Goal: Task Accomplishment & Management: Use online tool/utility

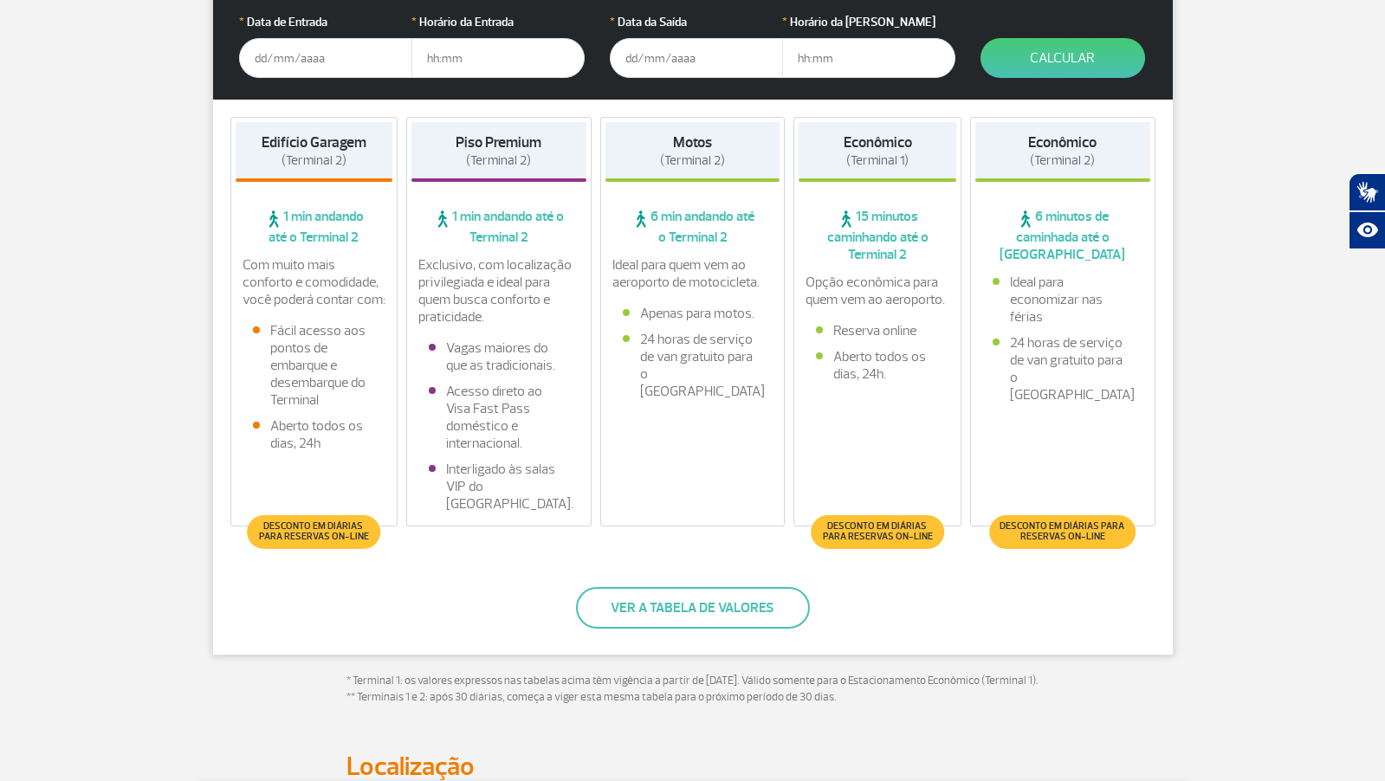
scroll to position [416, 0]
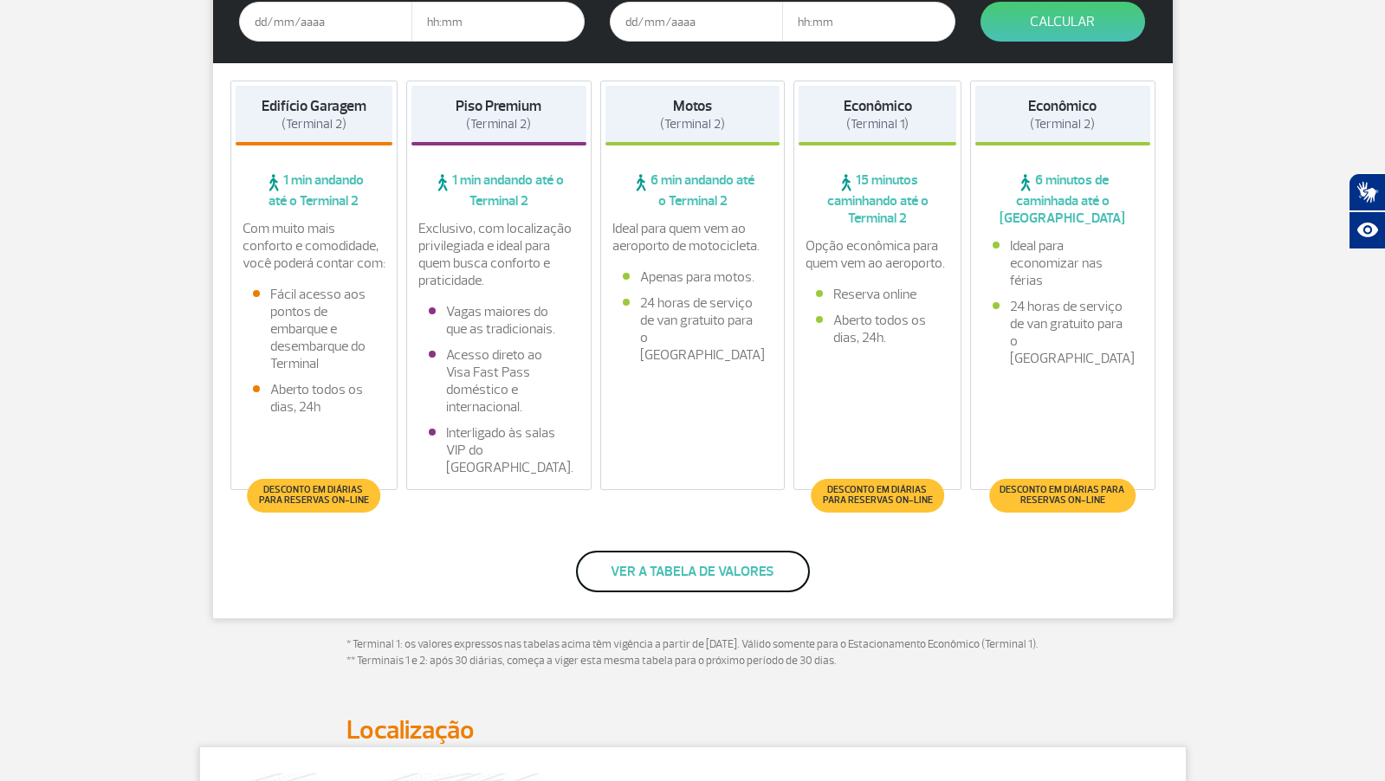
click at [711, 571] on button "Ver a tabela de valores" at bounding box center [693, 572] width 234 height 42
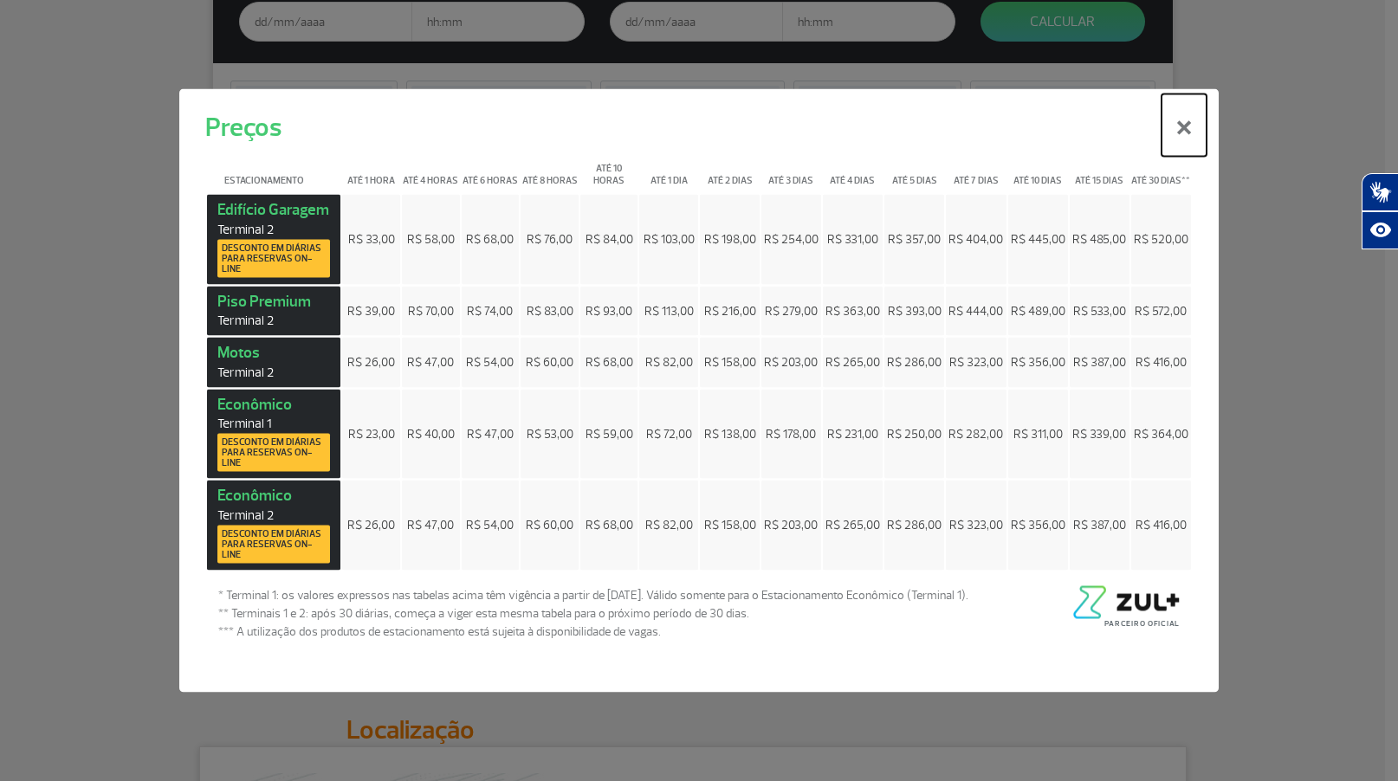
click at [1185, 125] on button "×" at bounding box center [1183, 125] width 45 height 62
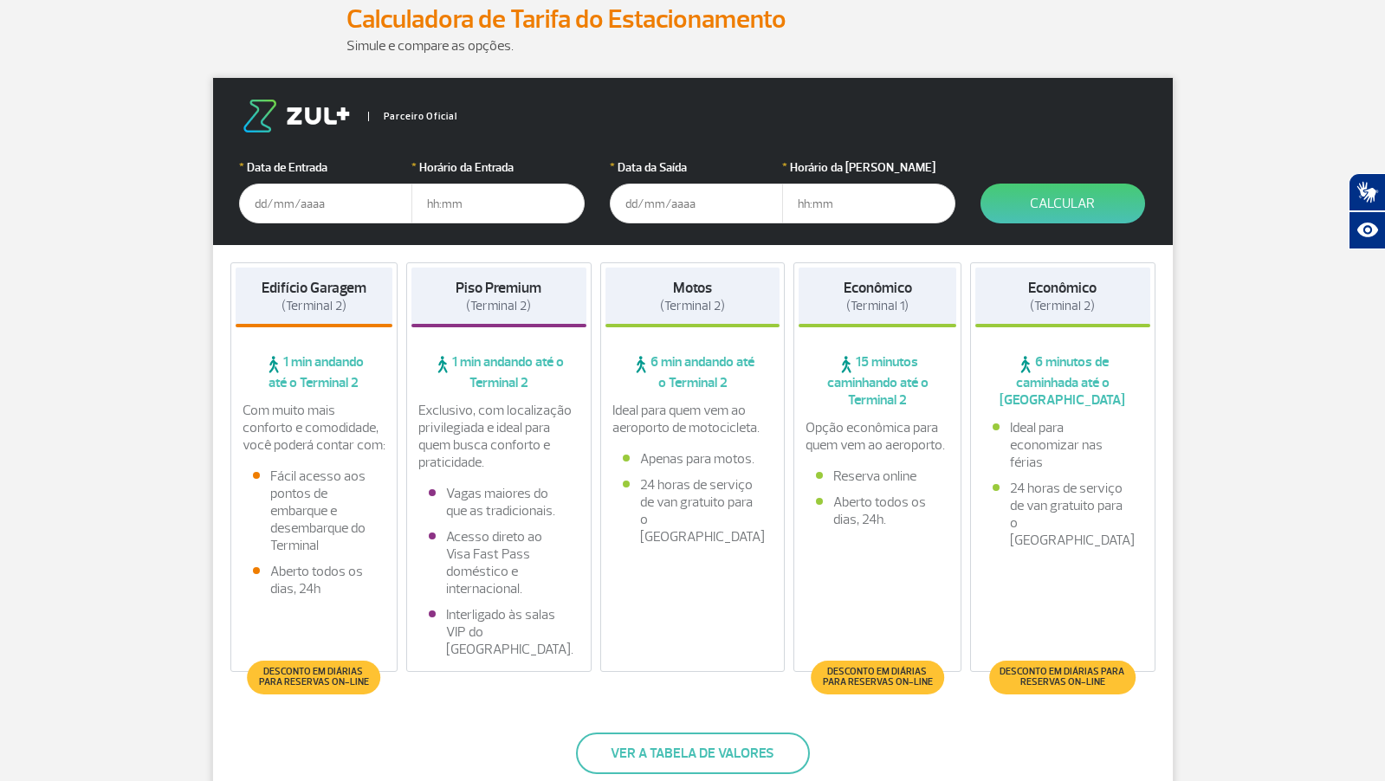
scroll to position [208, 0]
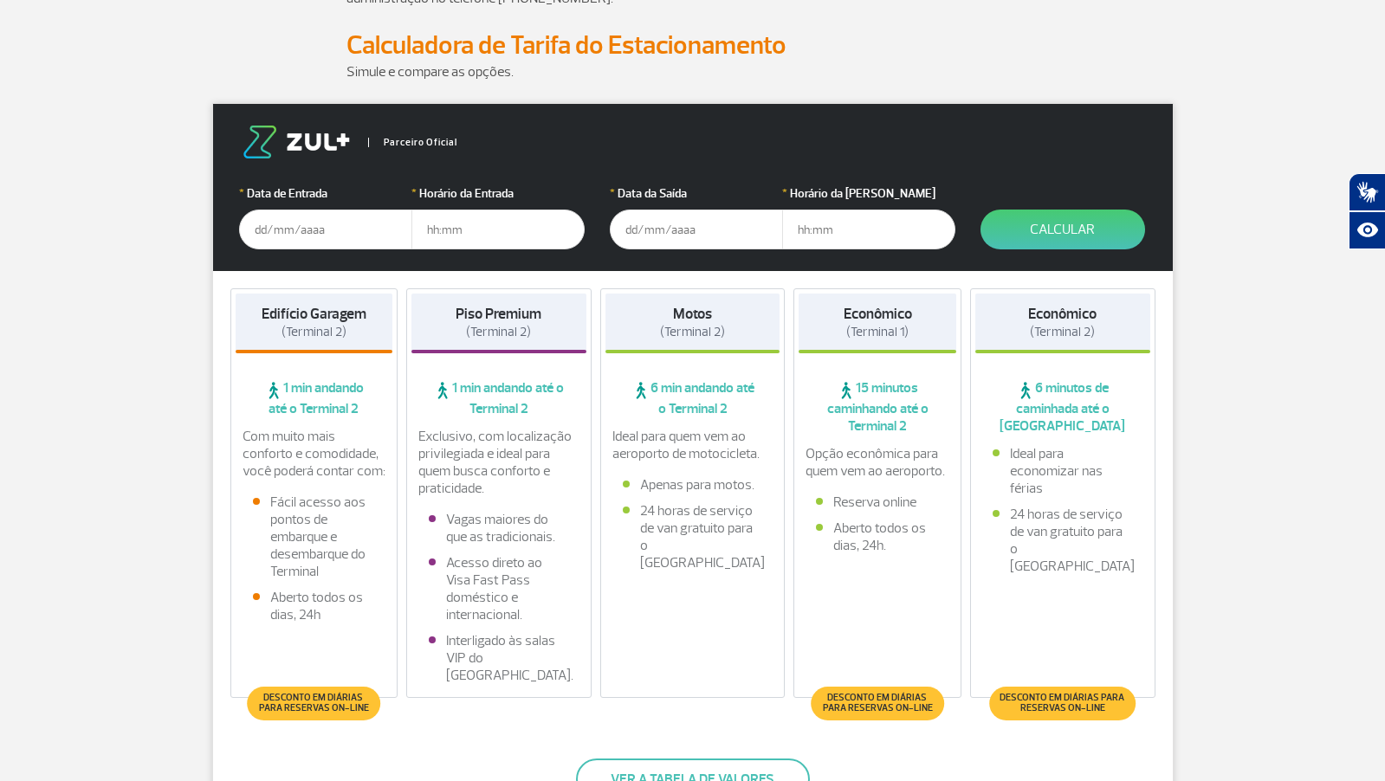
click at [307, 237] on input "text" at bounding box center [325, 230] width 173 height 40
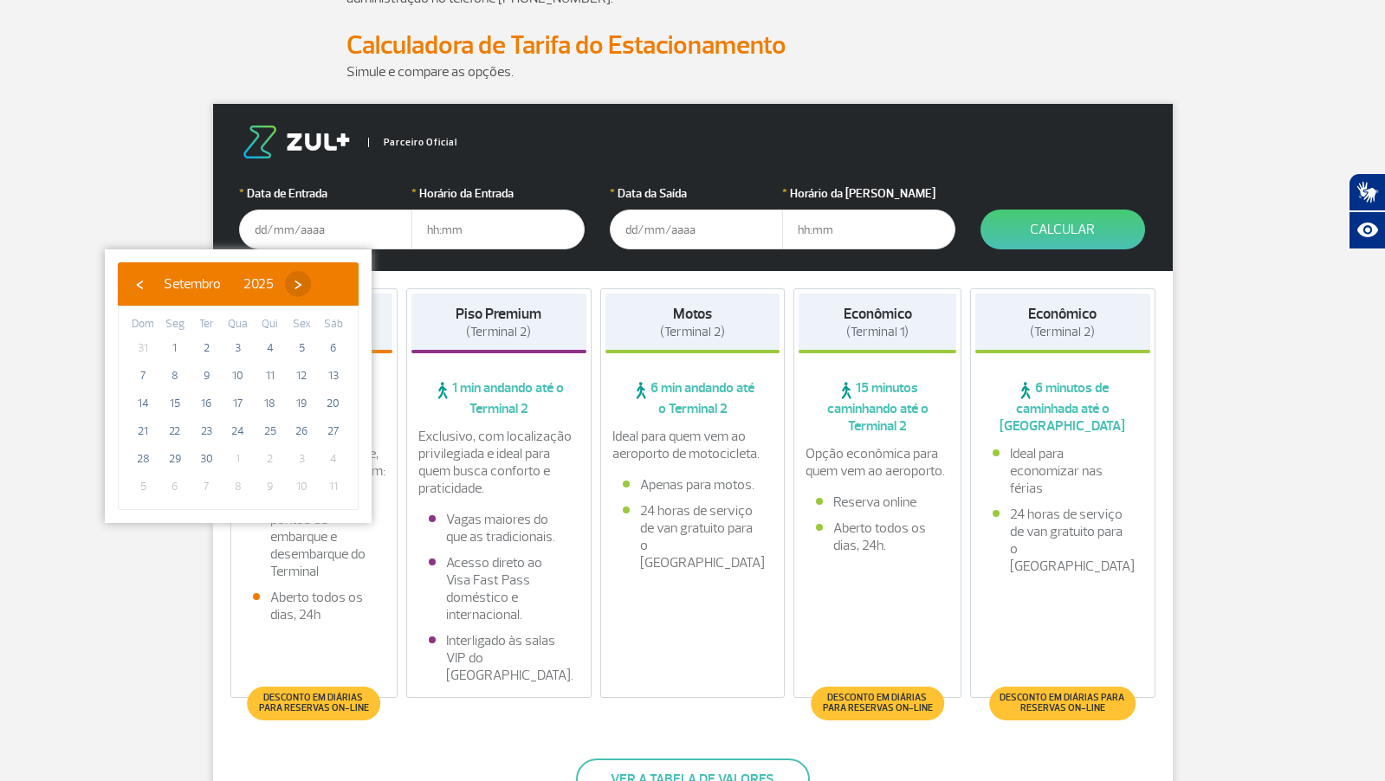
click at [311, 288] on span "›" at bounding box center [298, 284] width 26 height 26
click at [304, 405] on span "17" at bounding box center [301, 404] width 28 height 28
type input "17/10/2025"
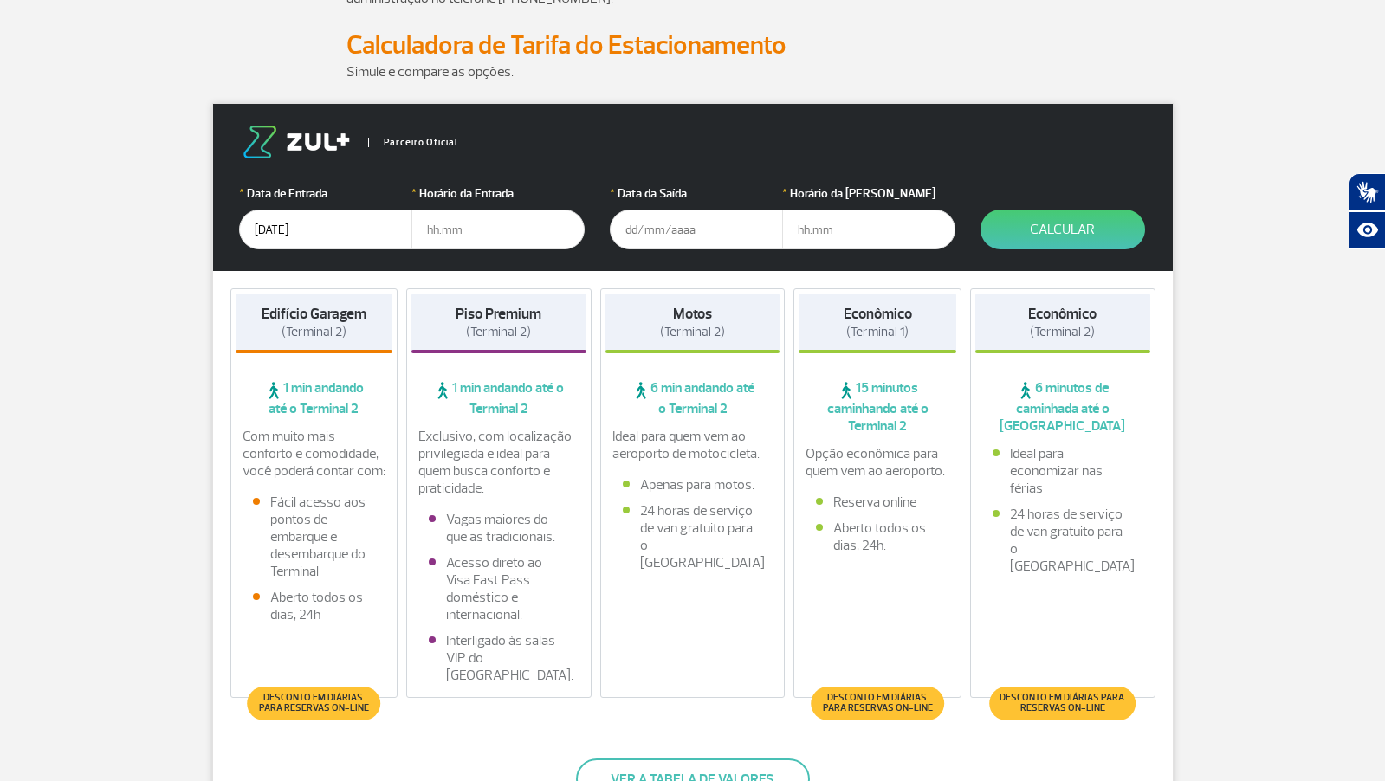
click at [481, 227] on input "text" at bounding box center [497, 230] width 173 height 40
type input "9"
type input "09:00"
click at [678, 233] on input "text" at bounding box center [696, 230] width 173 height 40
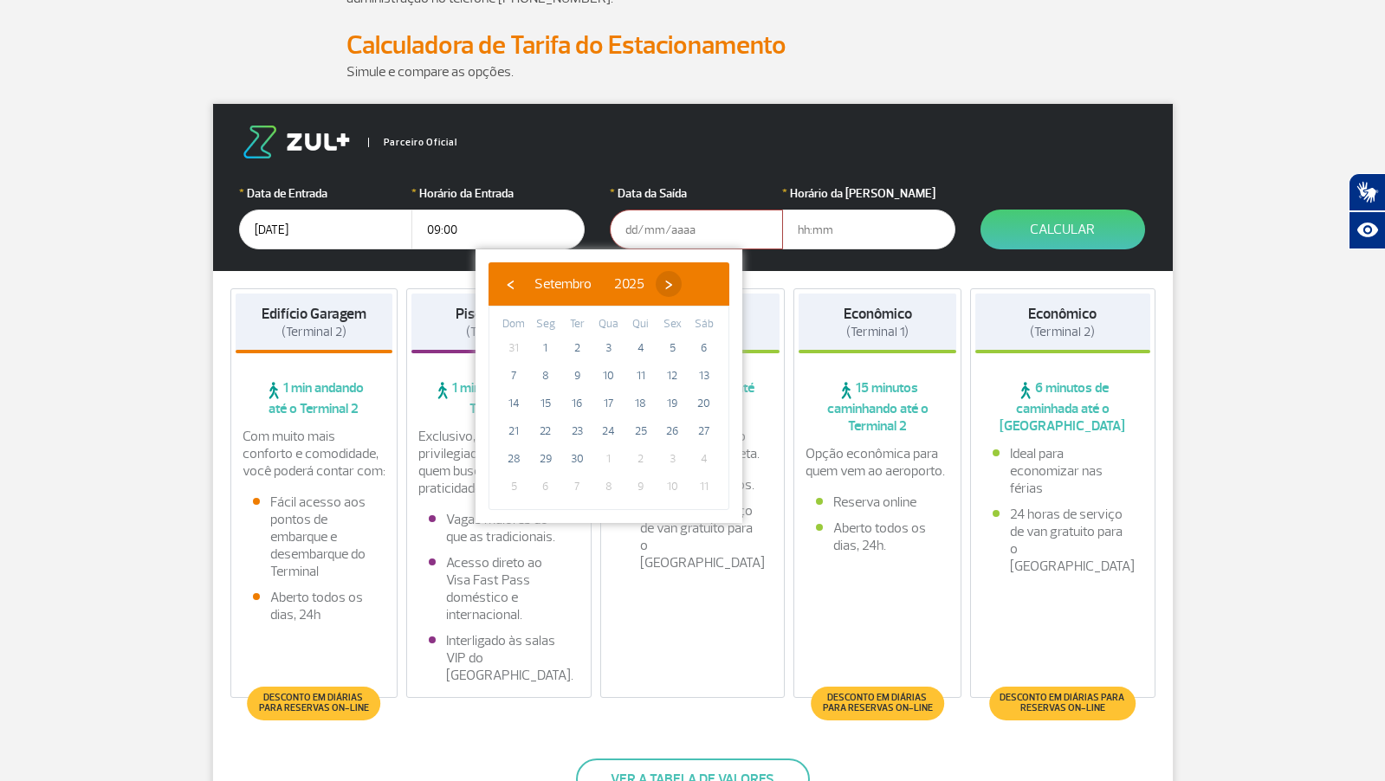
click at [681, 283] on span "›" at bounding box center [668, 284] width 26 height 26
click at [508, 440] on span "19" at bounding box center [514, 431] width 28 height 28
type input "19/10/2025"
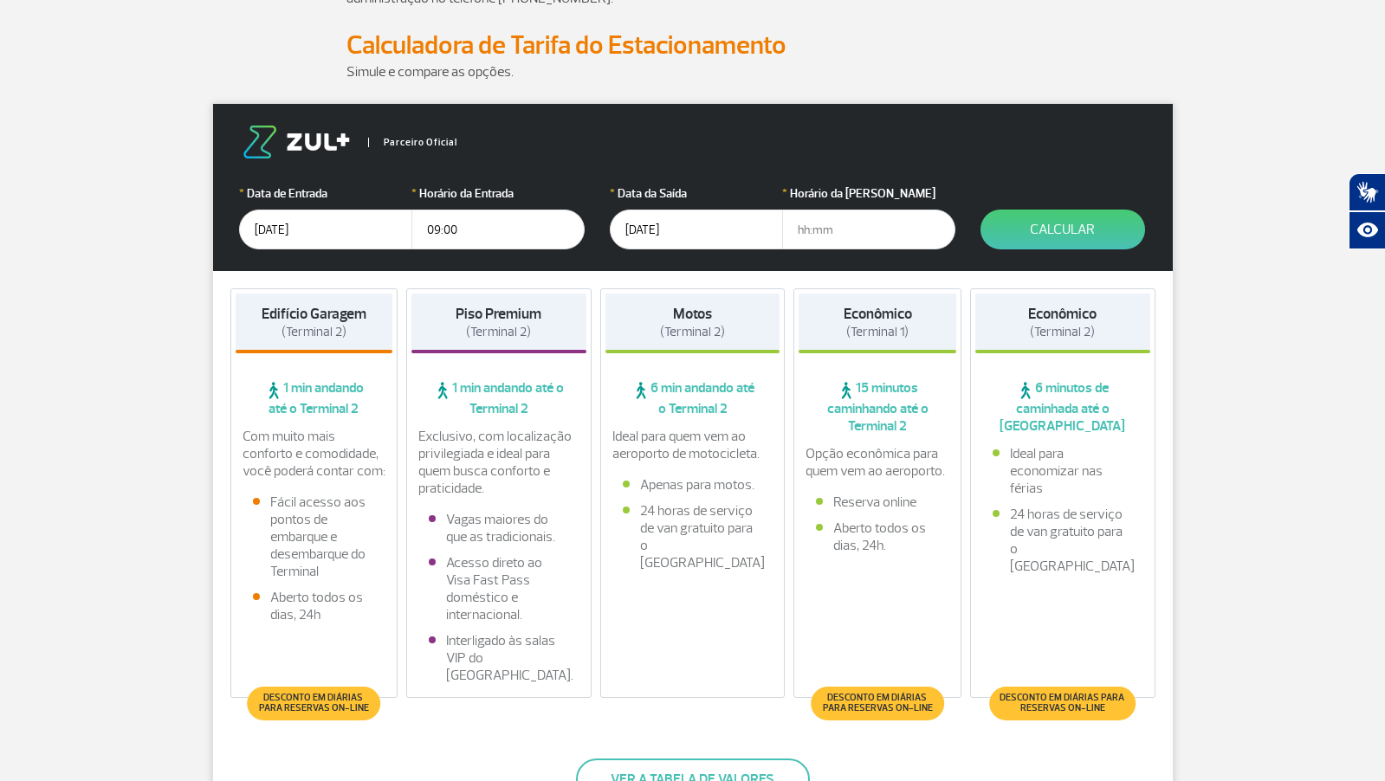
click at [849, 234] on input "text" at bounding box center [868, 230] width 173 height 40
type input "15:00"
click at [1024, 244] on button "Calcular" at bounding box center [1062, 230] width 165 height 40
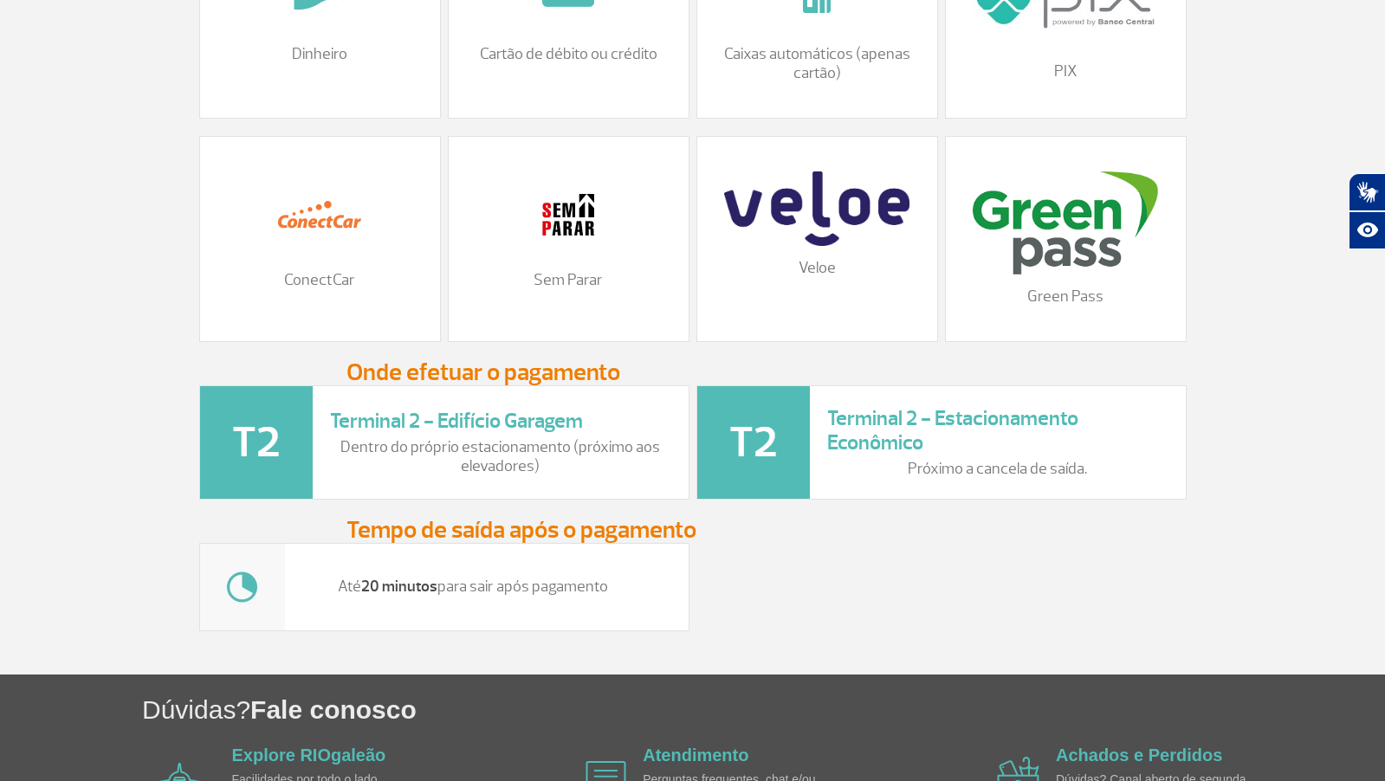
scroll to position [2096, 0]
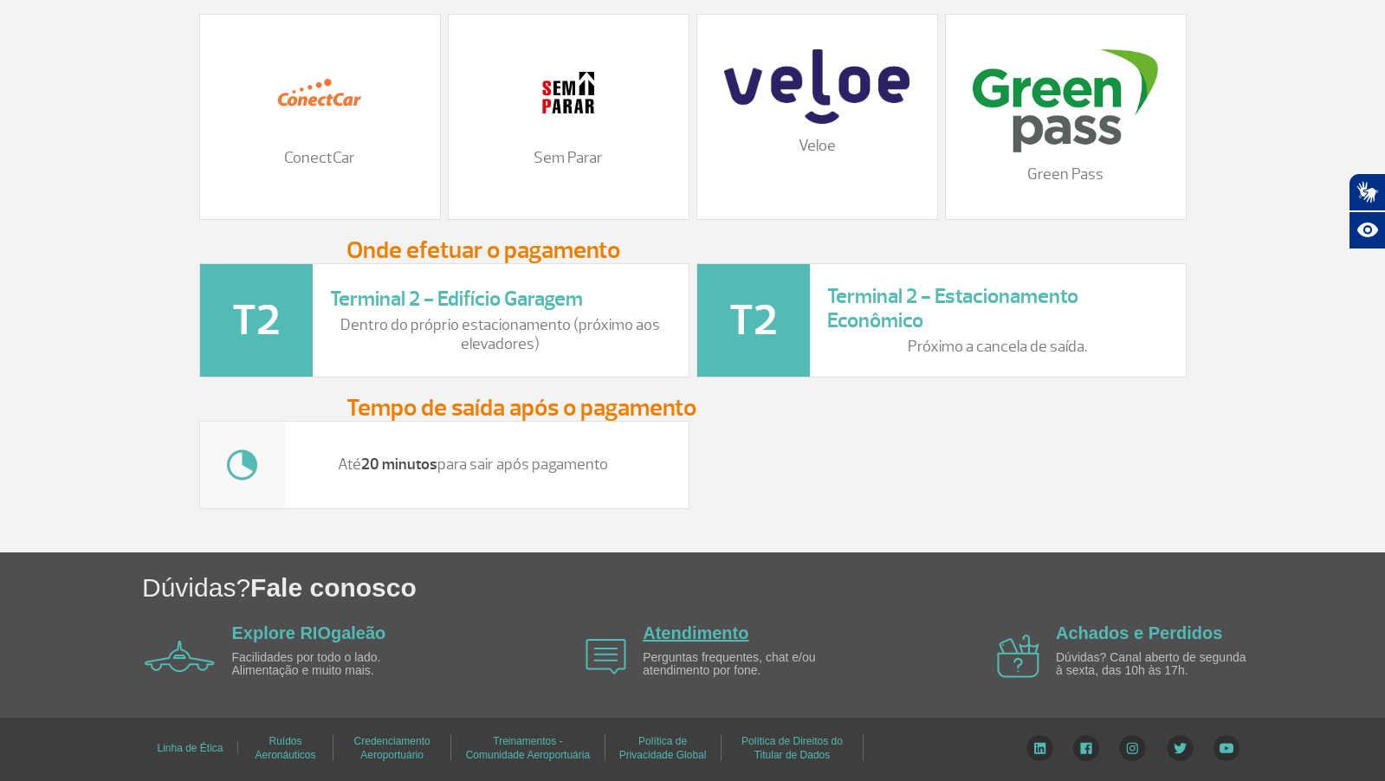
click at [679, 631] on link "Atendimento" at bounding box center [696, 632] width 106 height 19
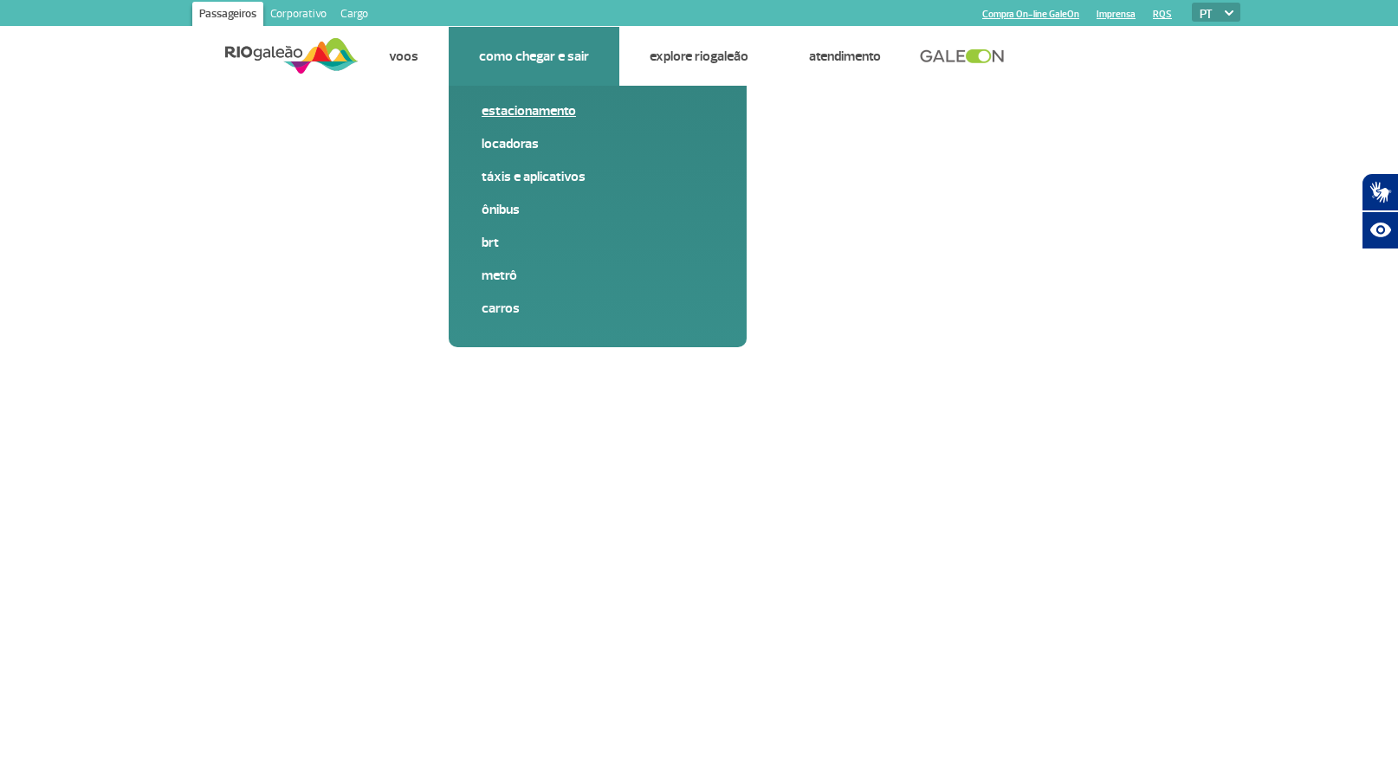
click at [543, 106] on link "Estacionamento" at bounding box center [597, 110] width 232 height 19
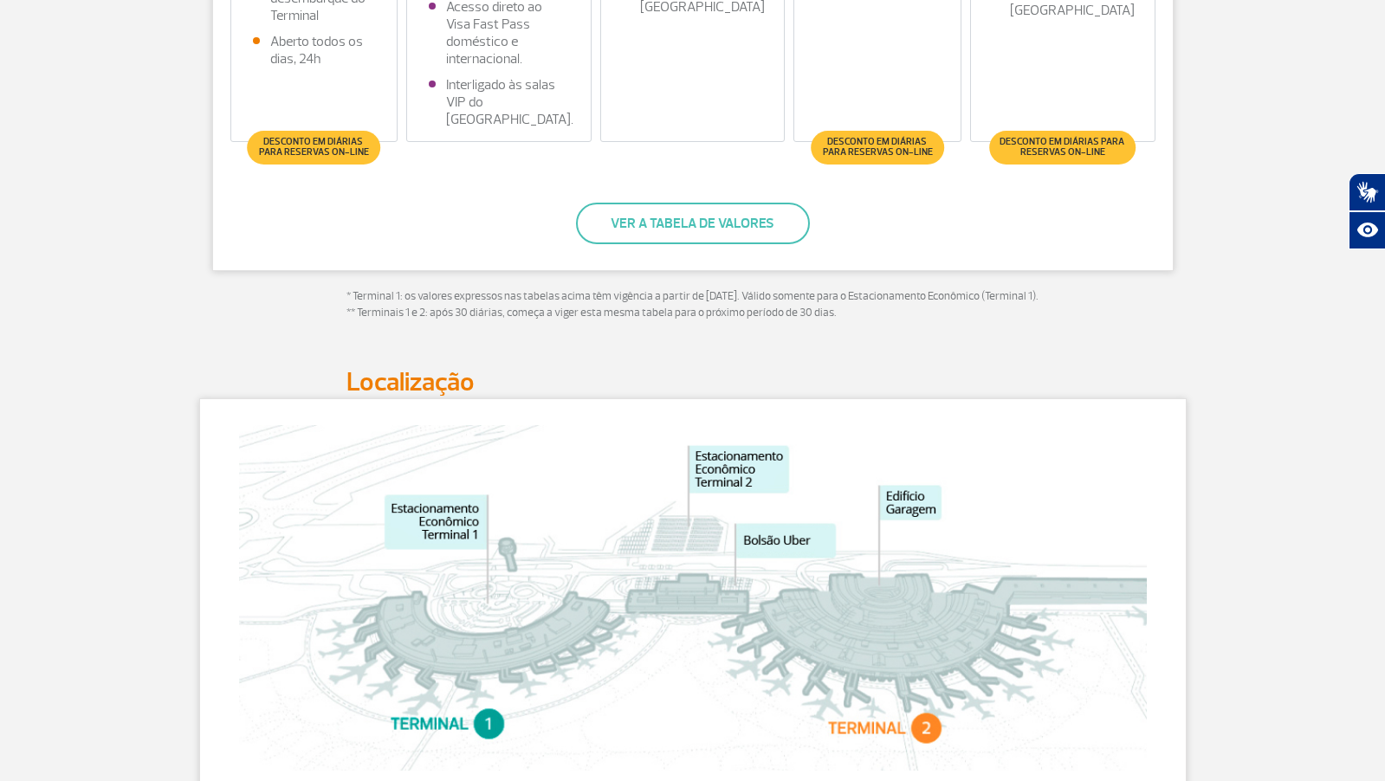
scroll to position [1039, 0]
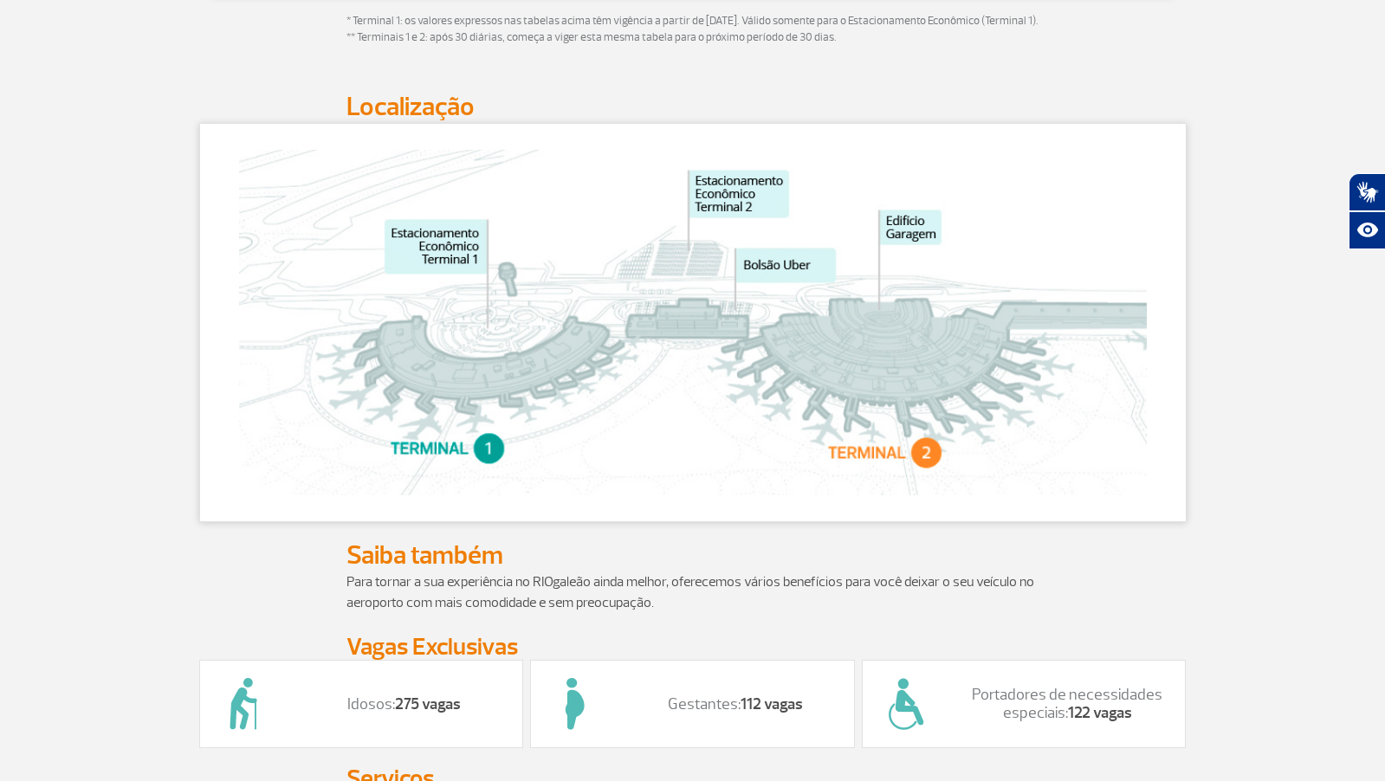
drag, startPoint x: 858, startPoint y: 449, endPoint x: 847, endPoint y: 417, distance: 34.0
click at [847, 417] on section at bounding box center [692, 322] width 987 height 399
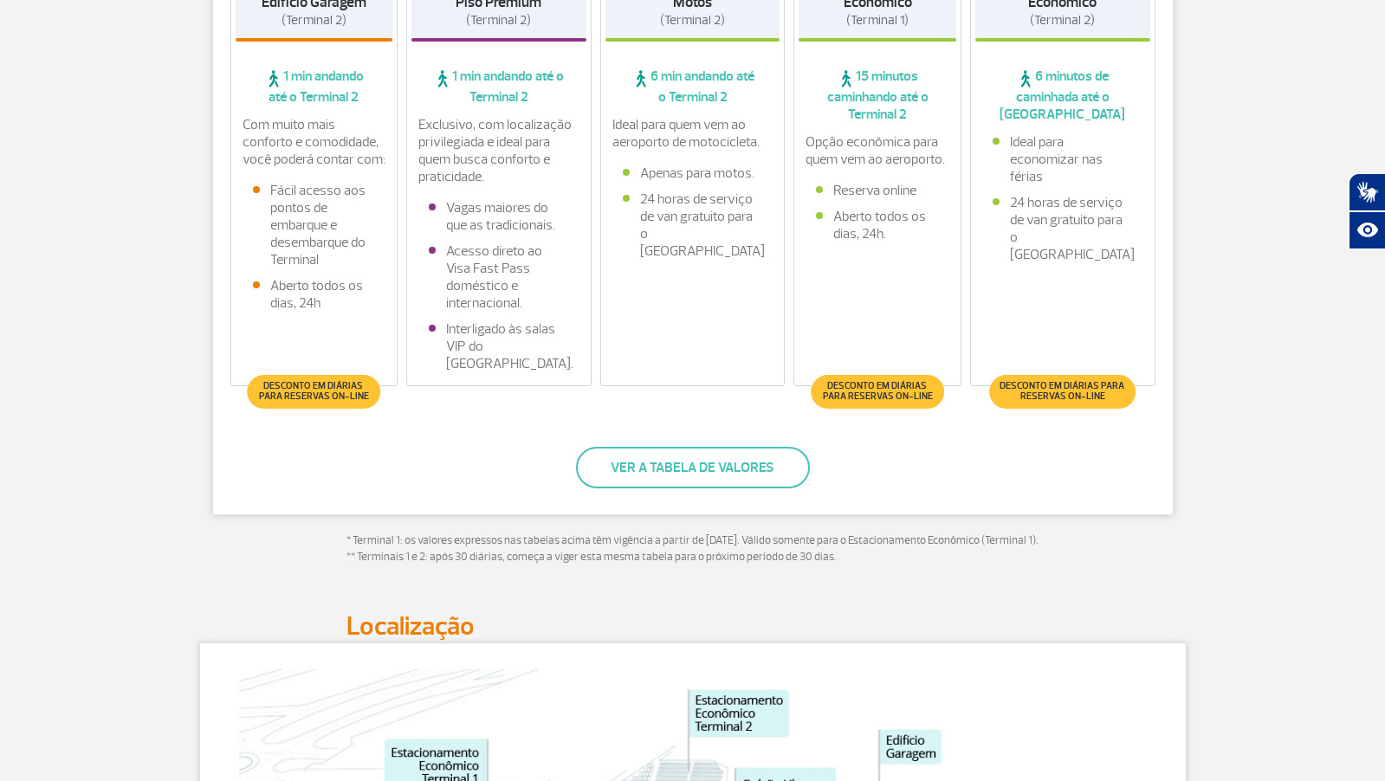
scroll to position [831, 0]
